Goal: Task Accomplishment & Management: Manage account settings

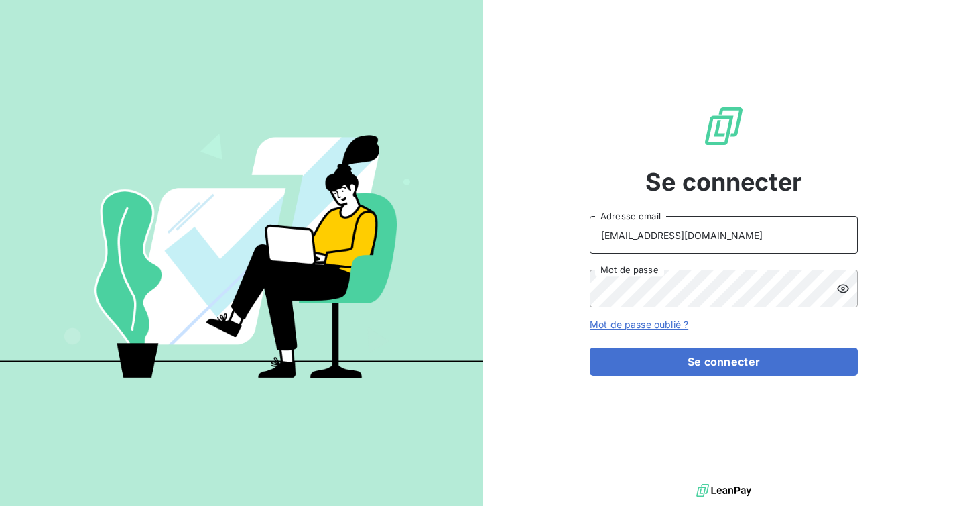
click at [717, 237] on input "[EMAIL_ADDRESS][DOMAIN_NAME]" at bounding box center [724, 235] width 268 height 38
type input "admin@pesmetal"
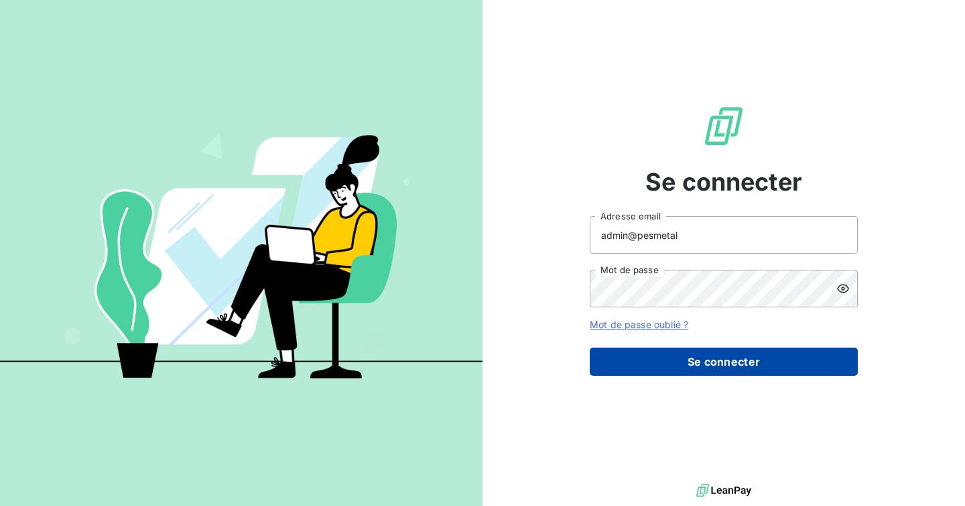
click at [705, 362] on button "Se connecter" at bounding box center [724, 361] width 268 height 28
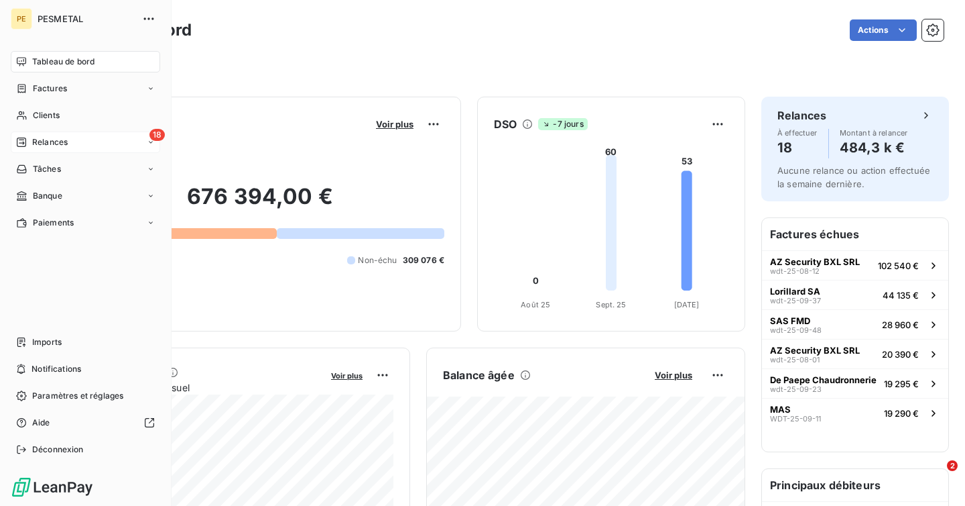
click at [42, 149] on div "18 Relances" at bounding box center [86, 141] width 150 height 21
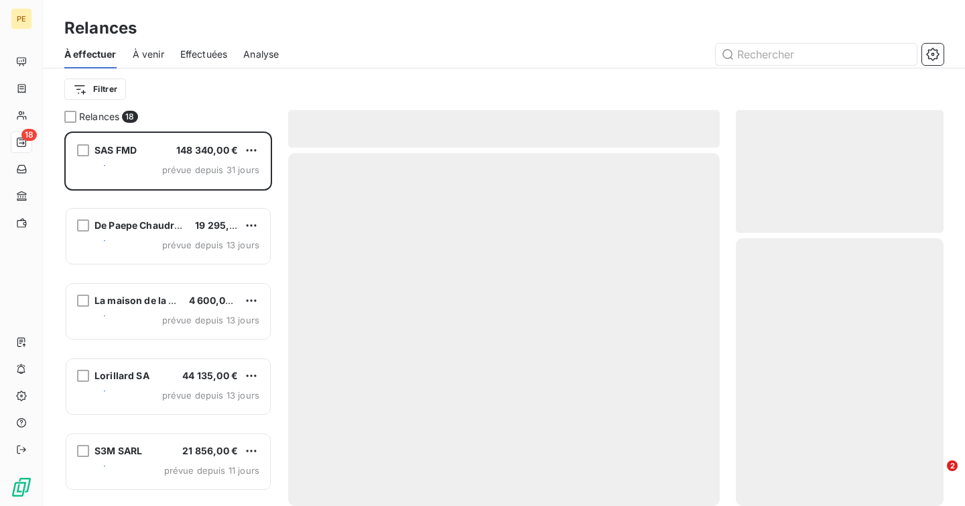
scroll to position [374, 208]
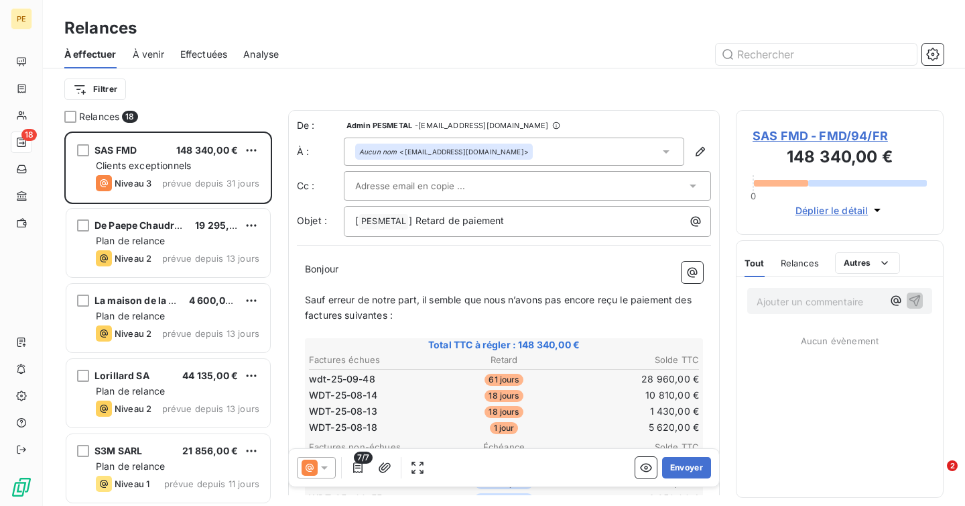
click at [209, 58] on span "Effectuées" at bounding box center [204, 54] width 48 height 13
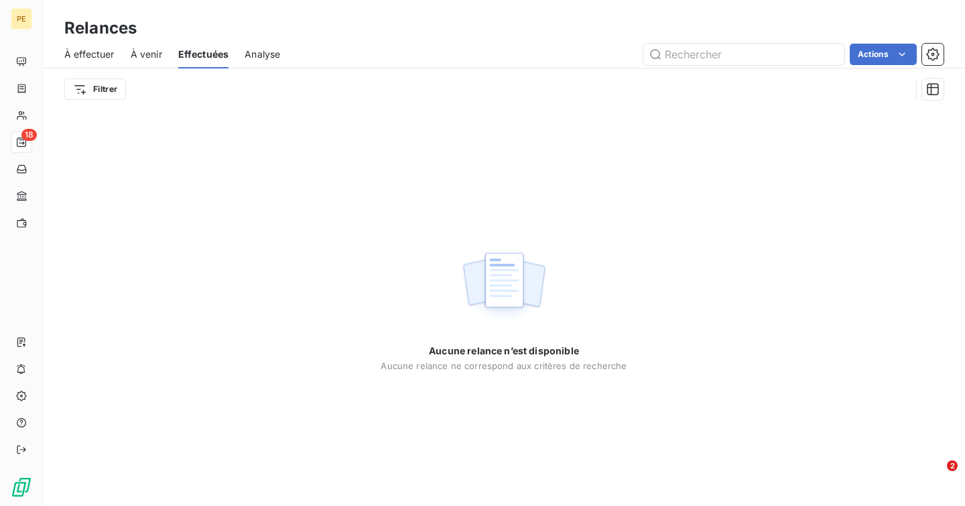
click at [148, 53] on span "À venir" at bounding box center [147, 54] width 32 height 13
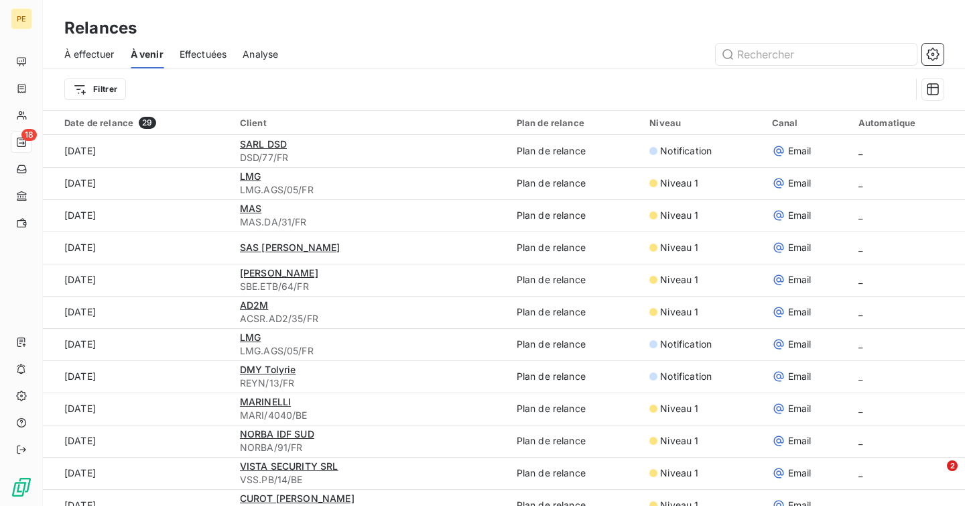
click at [95, 53] on span "À effectuer" at bounding box center [89, 54] width 50 height 13
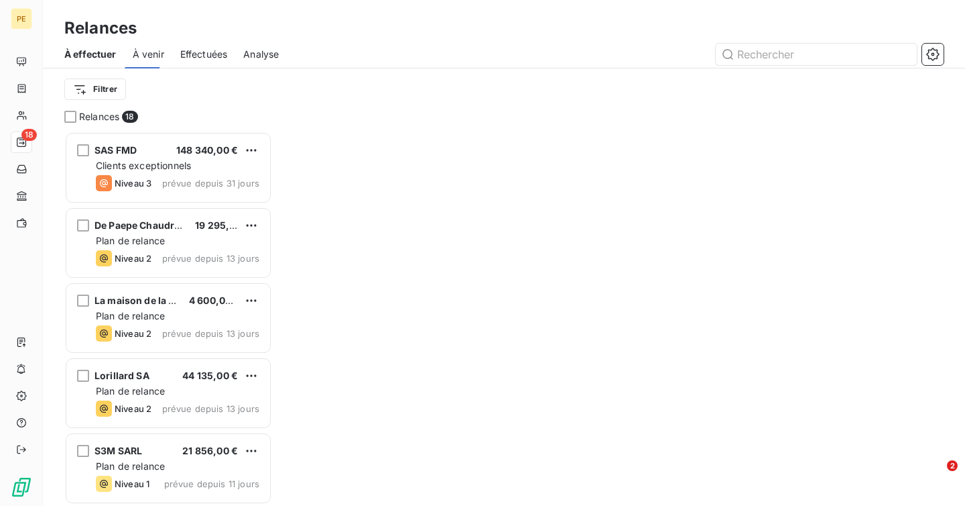
scroll to position [374, 208]
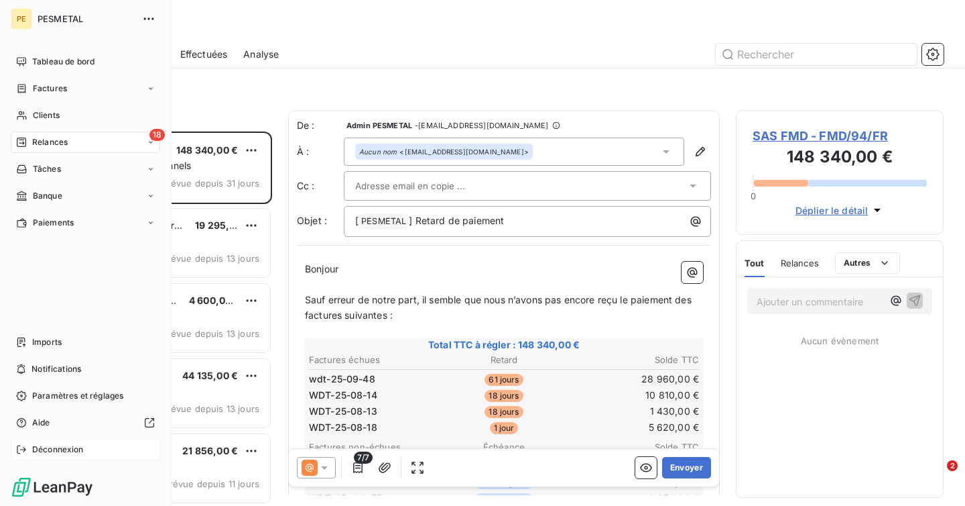
click at [47, 447] on span "Déconnexion" at bounding box center [58, 449] width 52 height 12
